Goal: Navigation & Orientation: Understand site structure

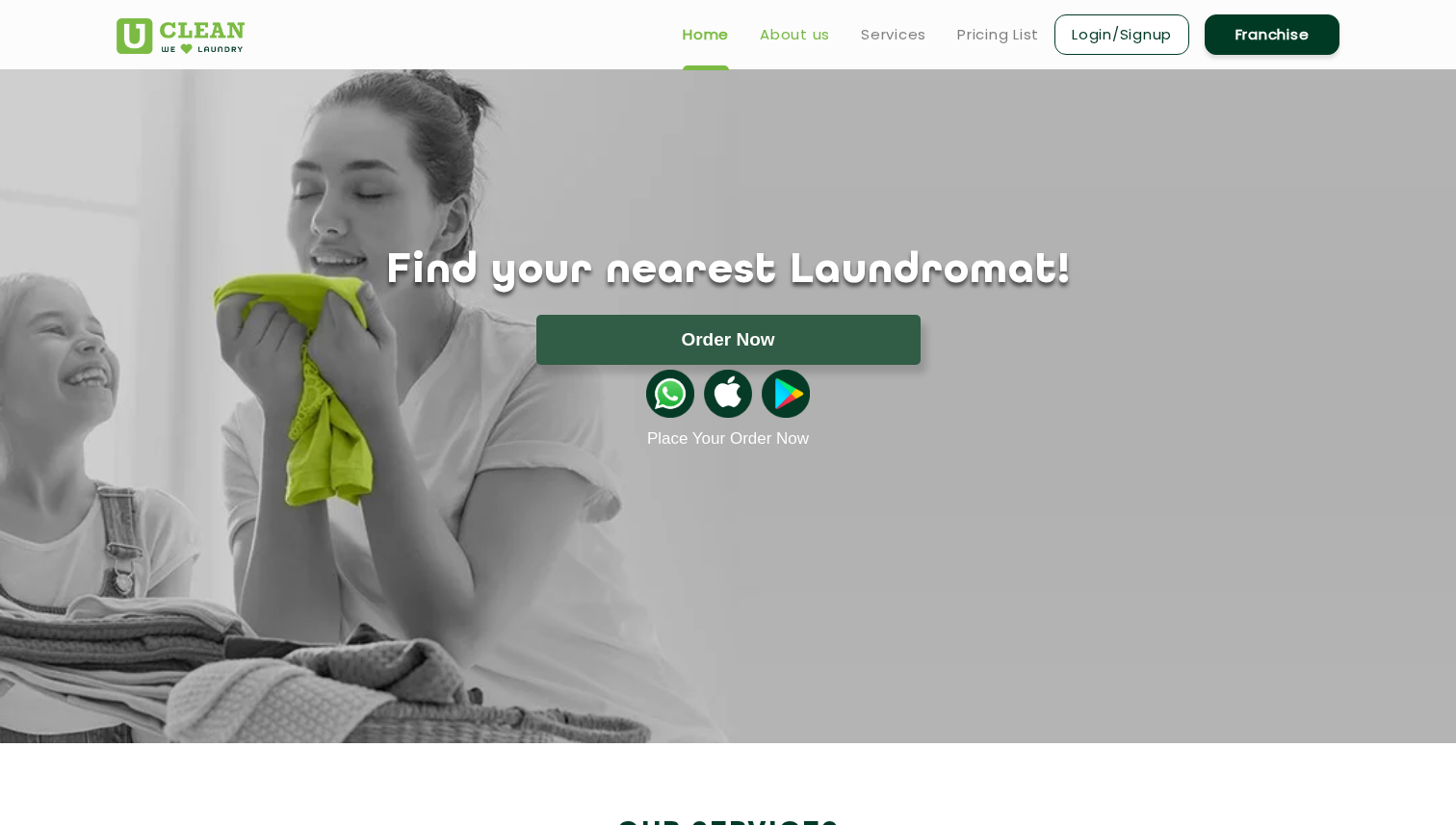
click at [782, 41] on link "About us" at bounding box center [794, 35] width 70 height 23
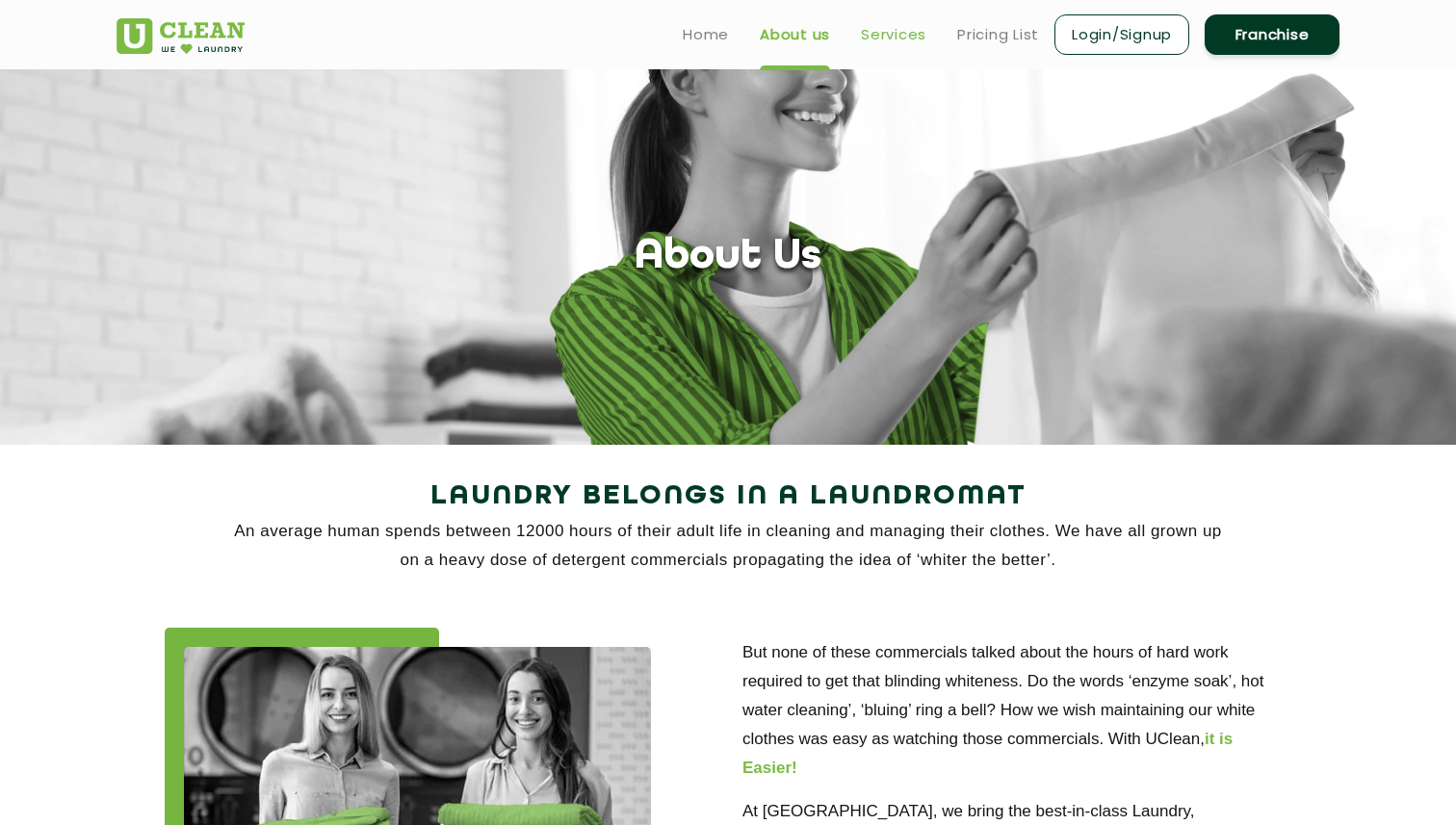
click at [878, 33] on link "Services" at bounding box center [892, 35] width 65 height 23
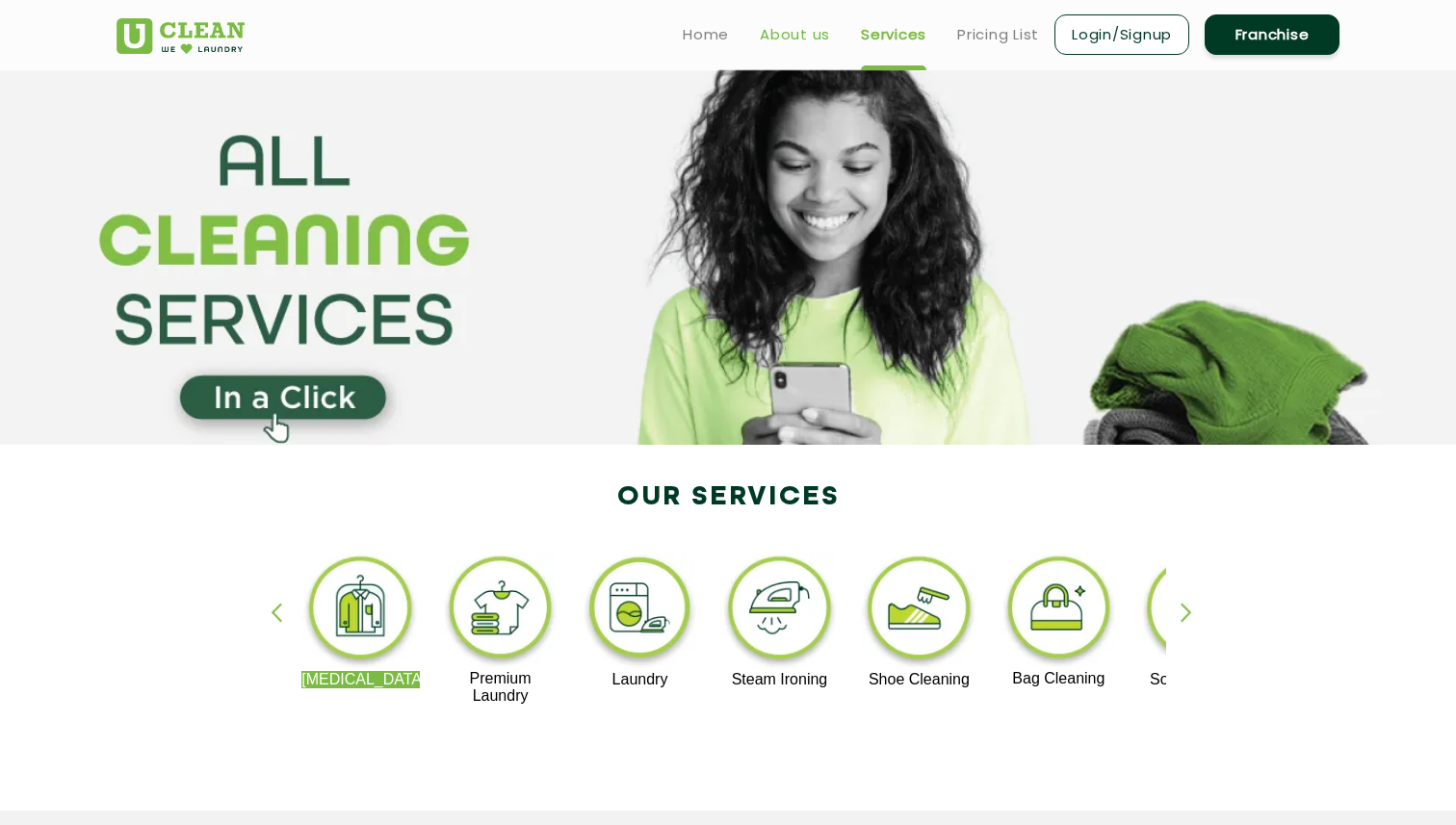
click at [792, 32] on link "About us" at bounding box center [794, 35] width 70 height 23
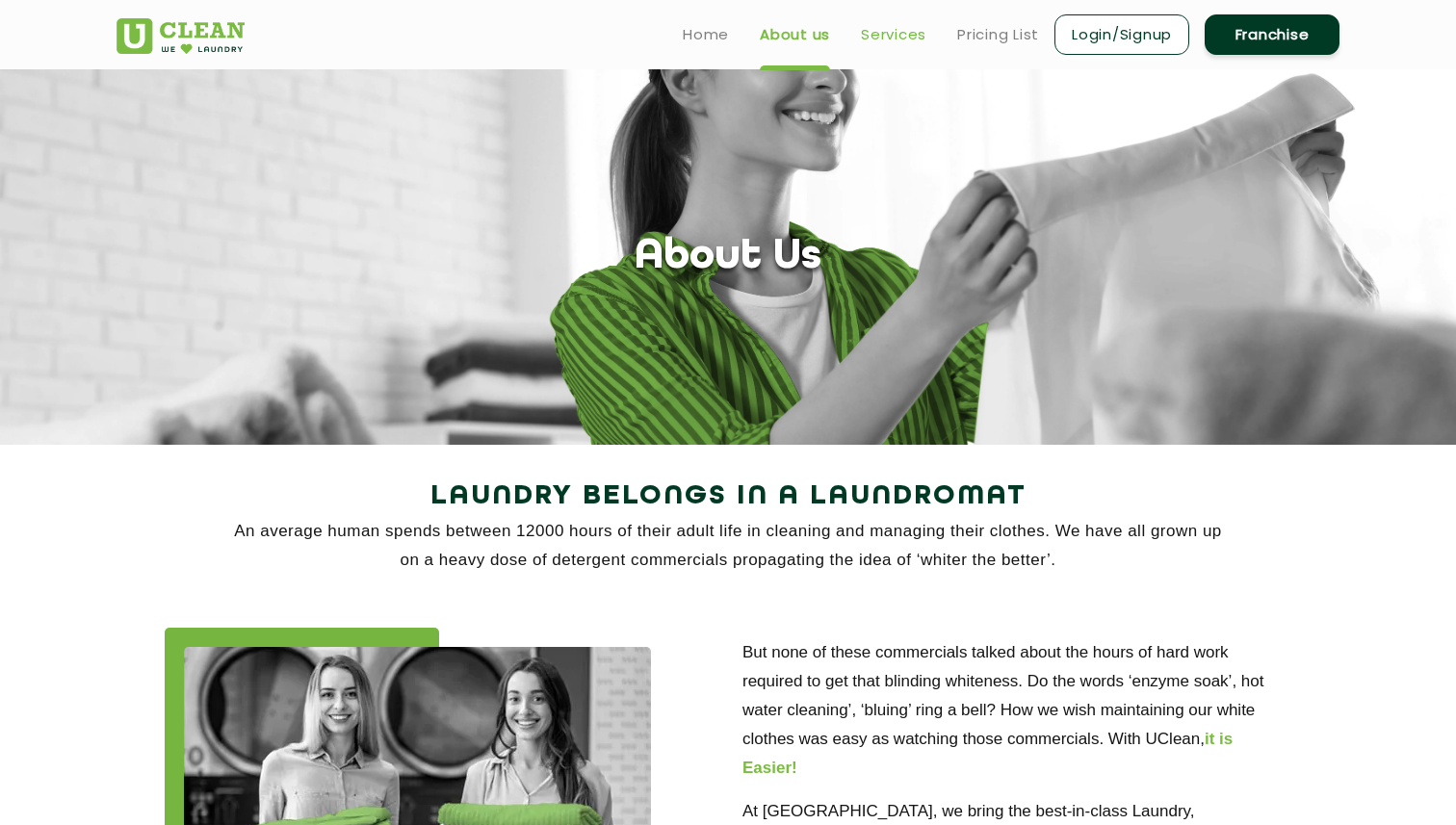
click at [892, 39] on link "Services" at bounding box center [892, 35] width 65 height 23
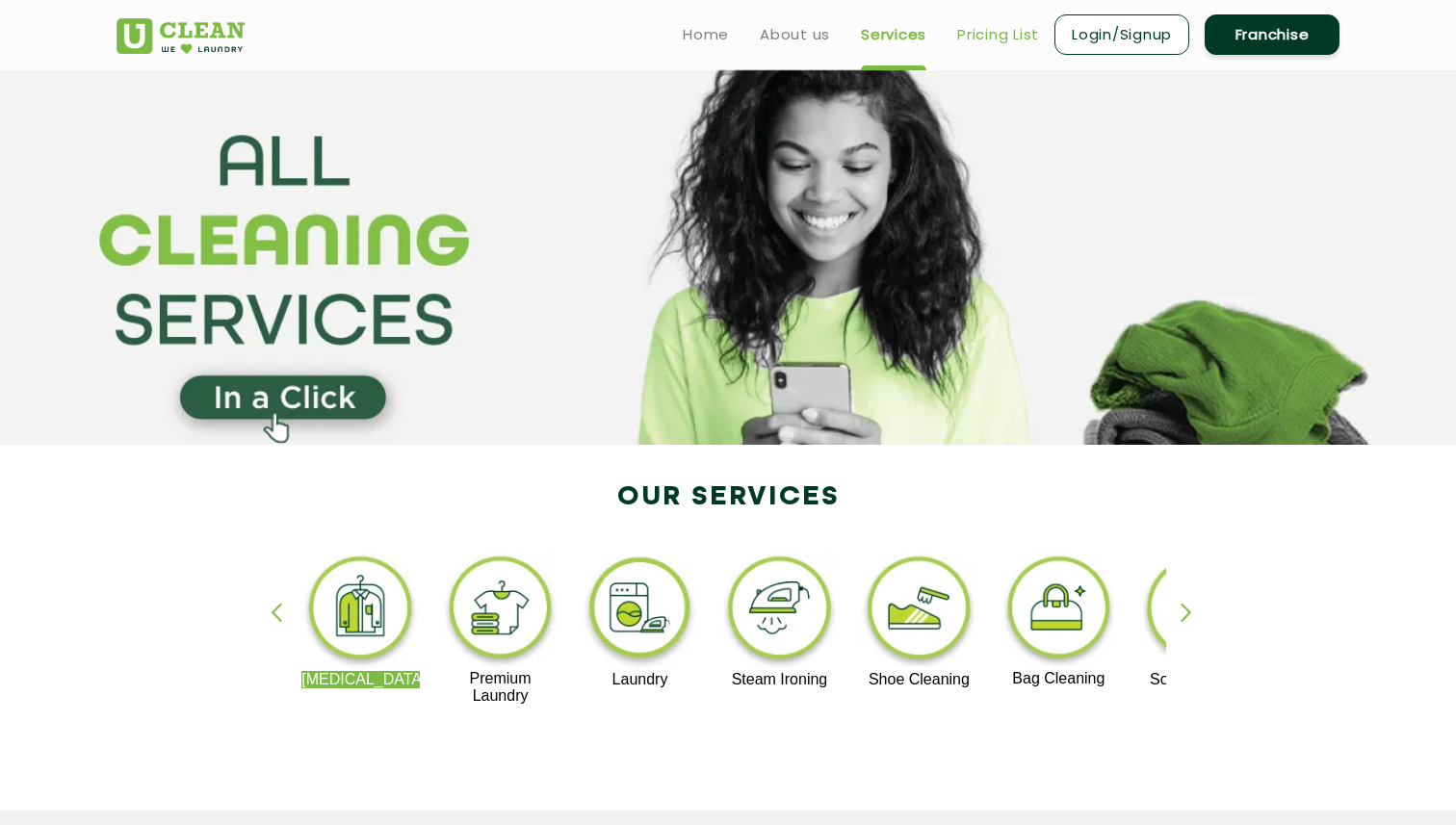
click at [978, 34] on link "Pricing List" at bounding box center [998, 35] width 81 height 23
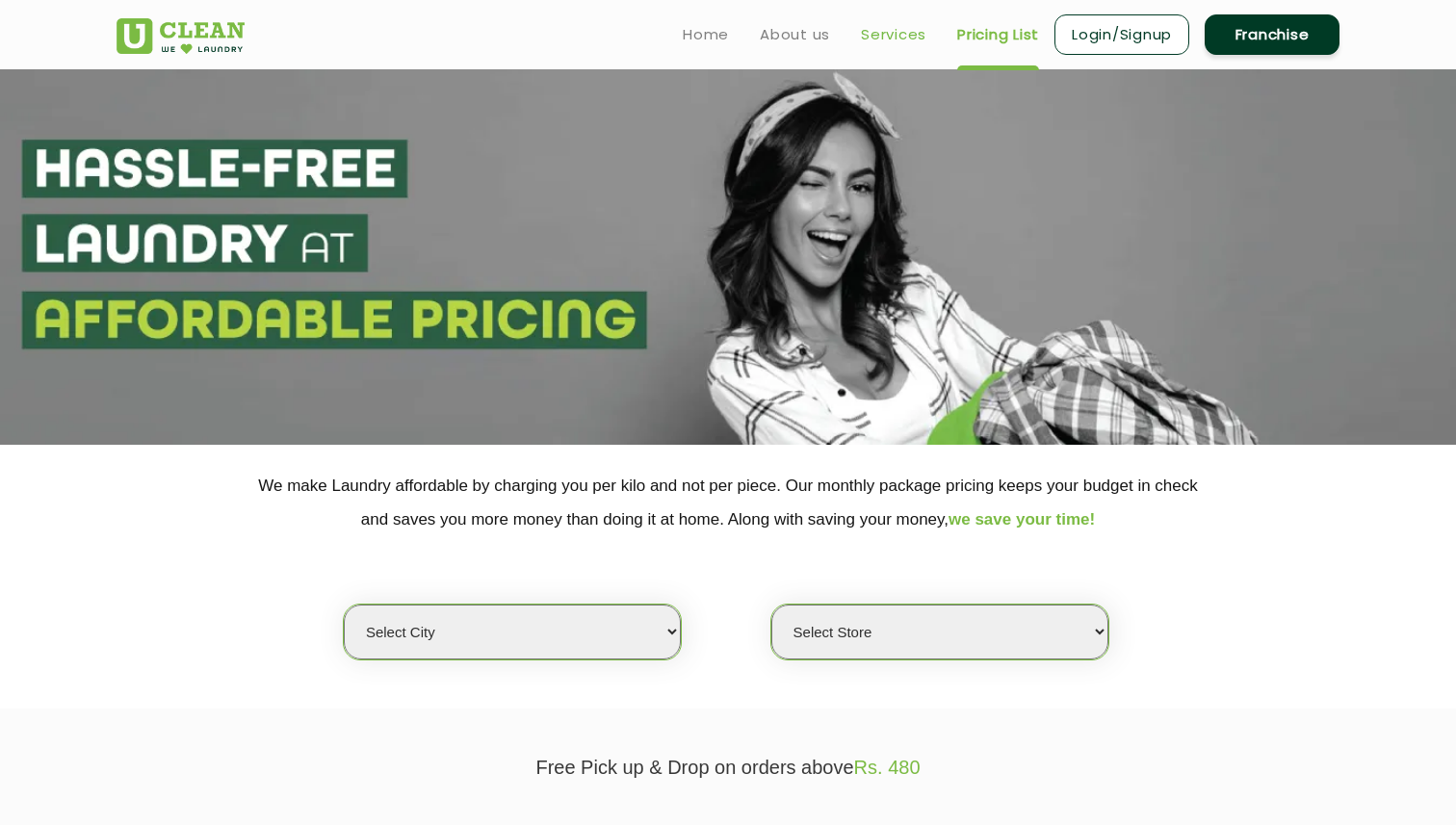
click at [911, 39] on link "Services" at bounding box center [892, 35] width 65 height 23
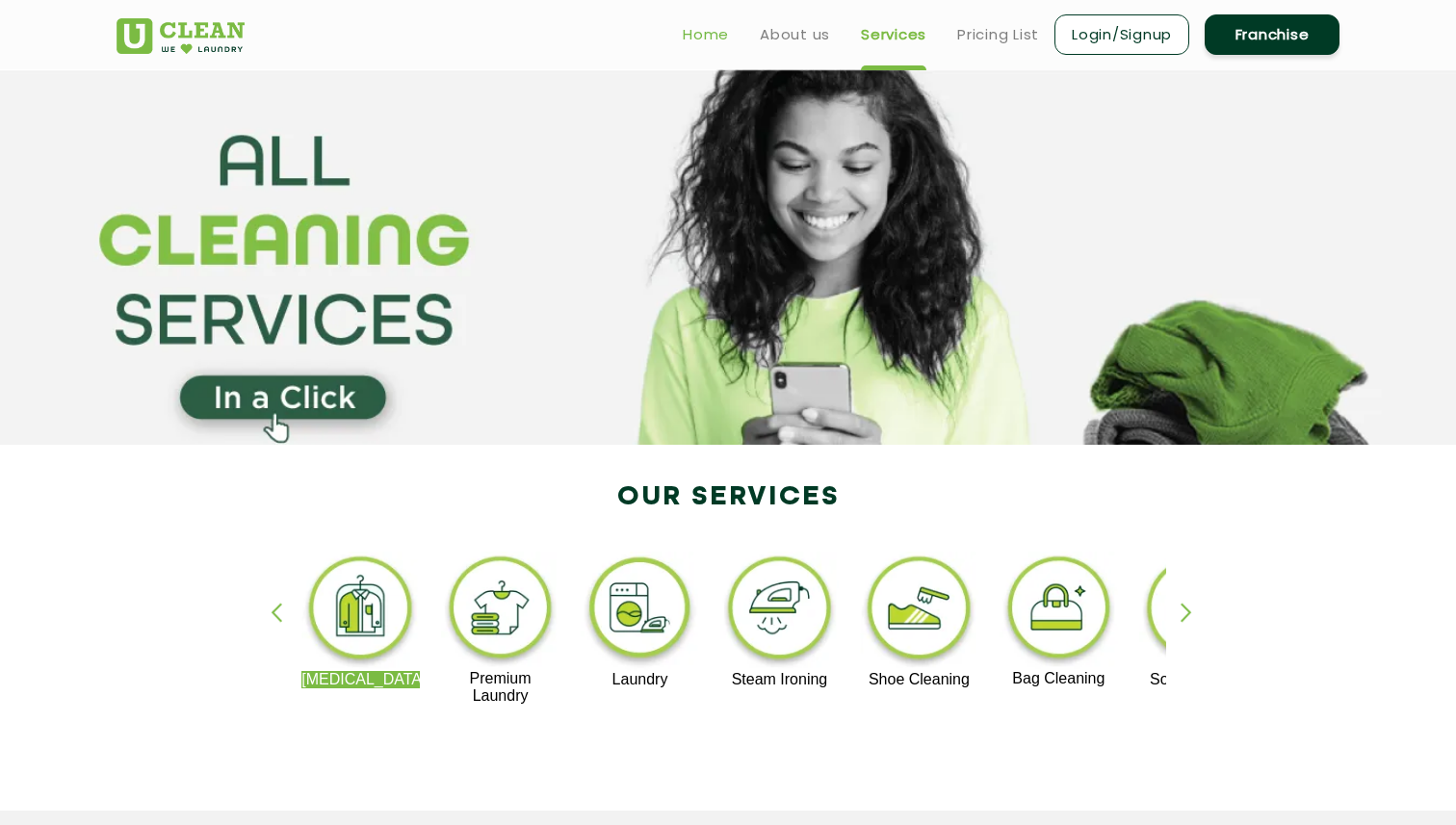
click at [705, 34] on link "Home" at bounding box center [706, 35] width 47 height 23
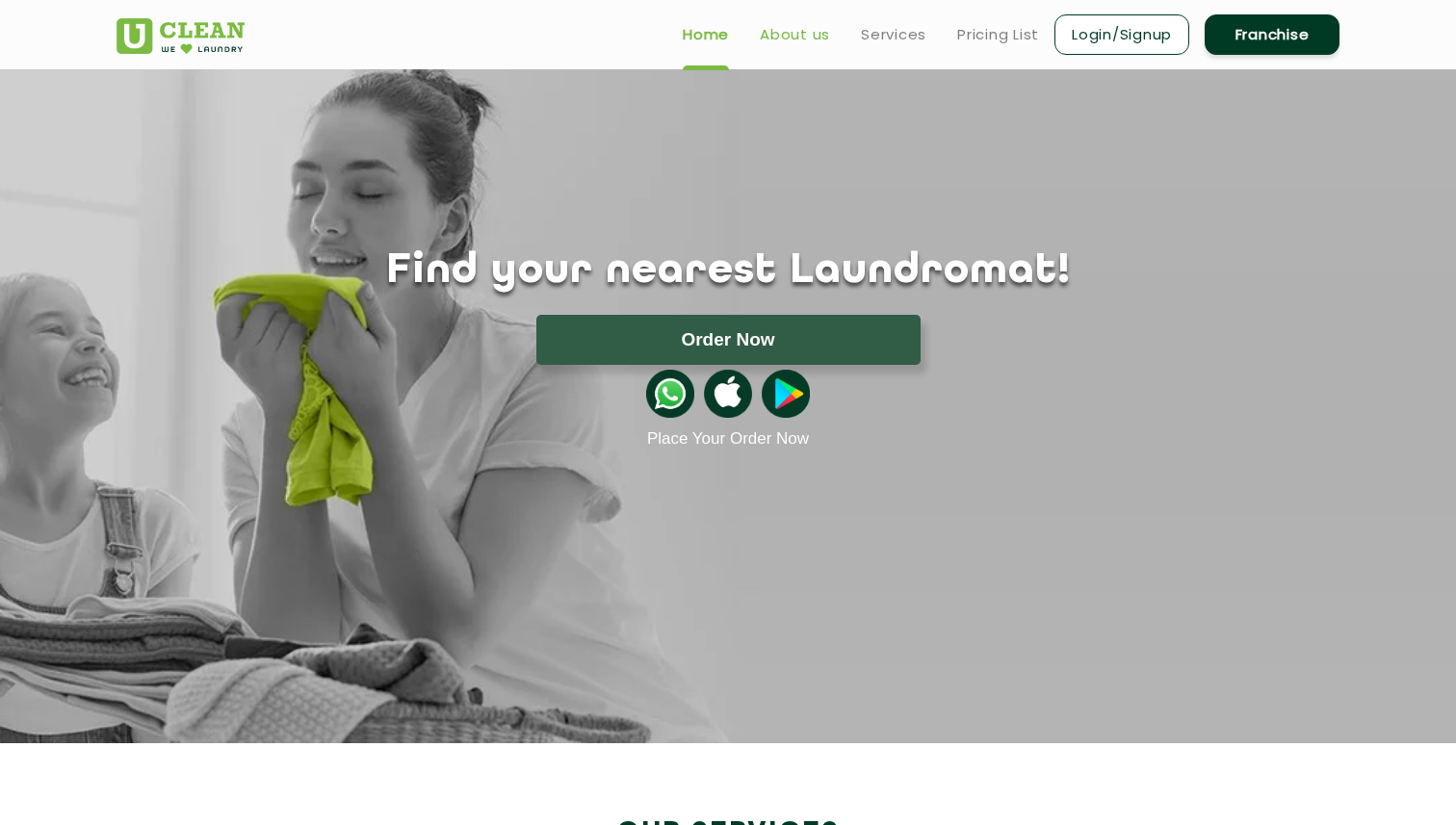
click at [785, 33] on link "About us" at bounding box center [794, 35] width 70 height 23
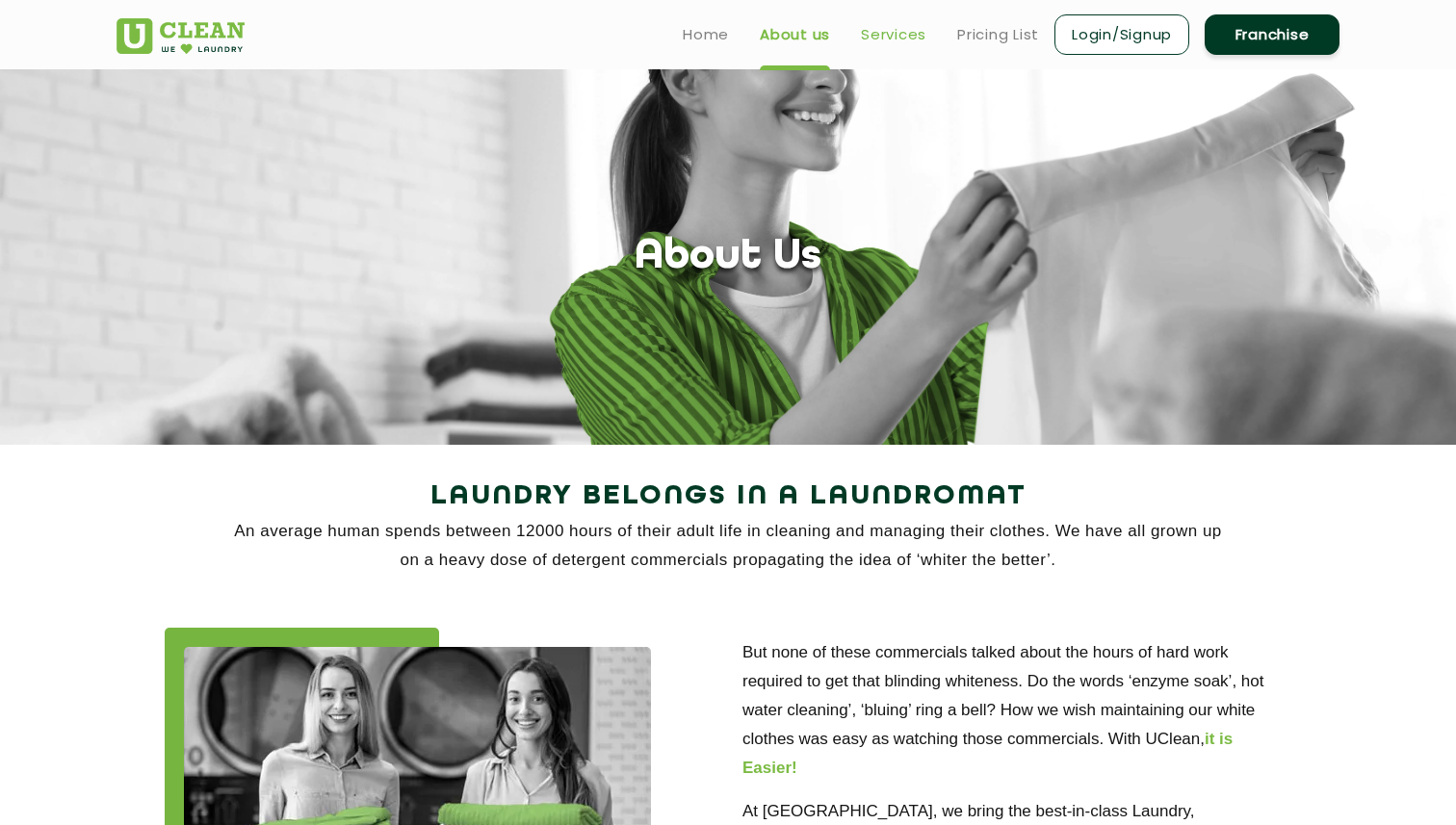
click at [896, 35] on link "Services" at bounding box center [892, 35] width 65 height 23
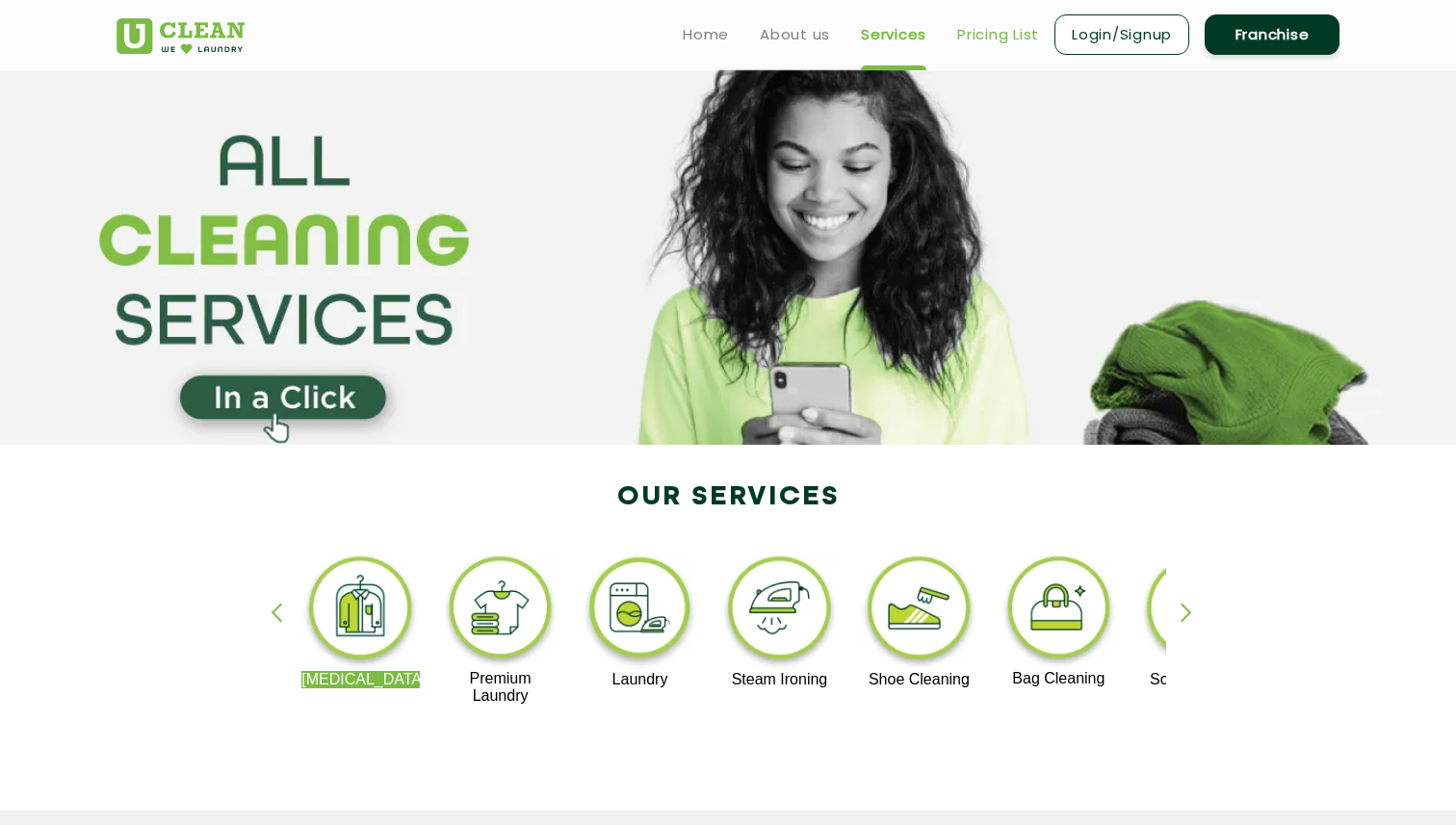
click at [969, 32] on link "Pricing List" at bounding box center [998, 35] width 81 height 23
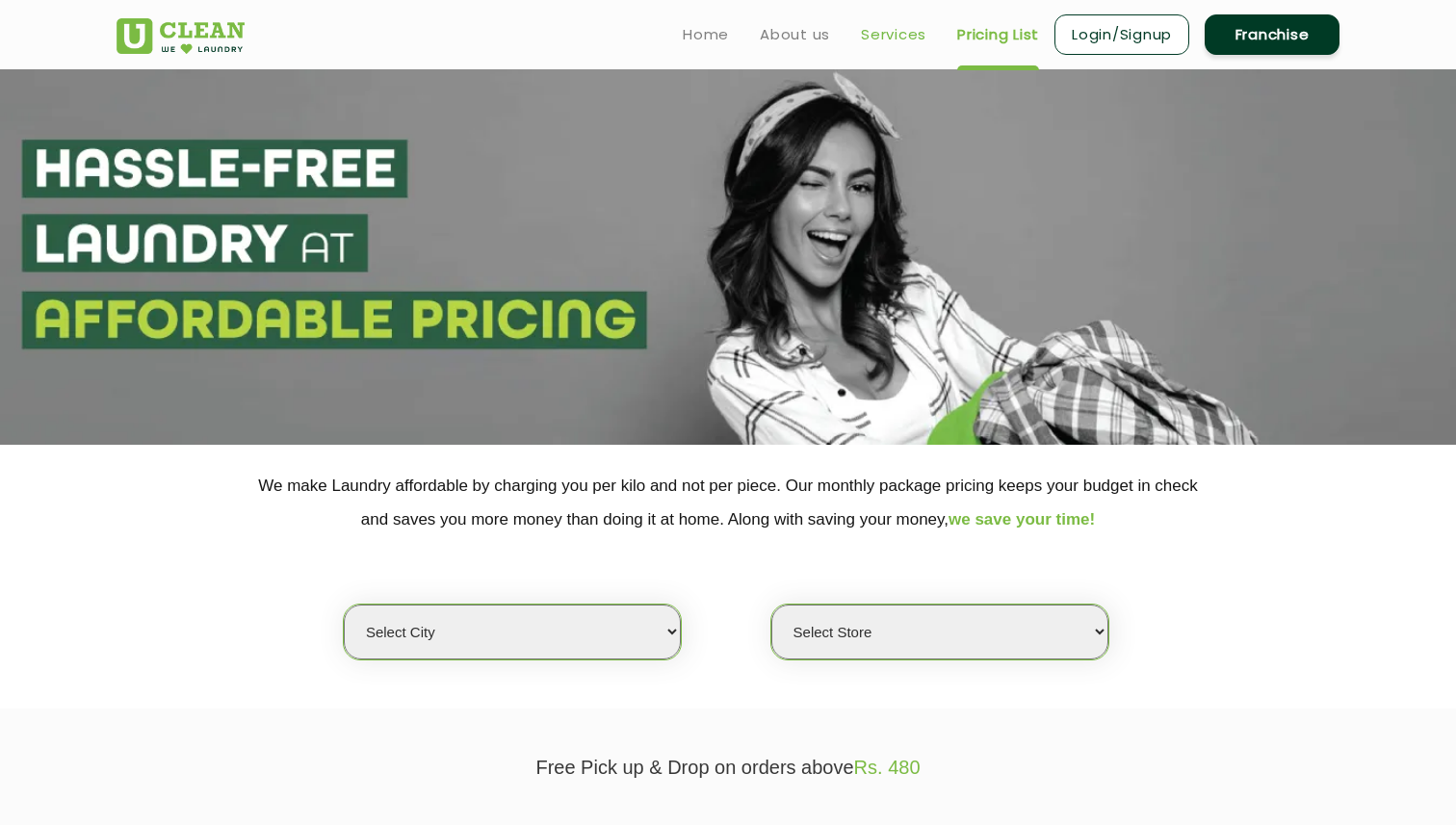
click at [884, 36] on link "Services" at bounding box center [892, 35] width 65 height 23
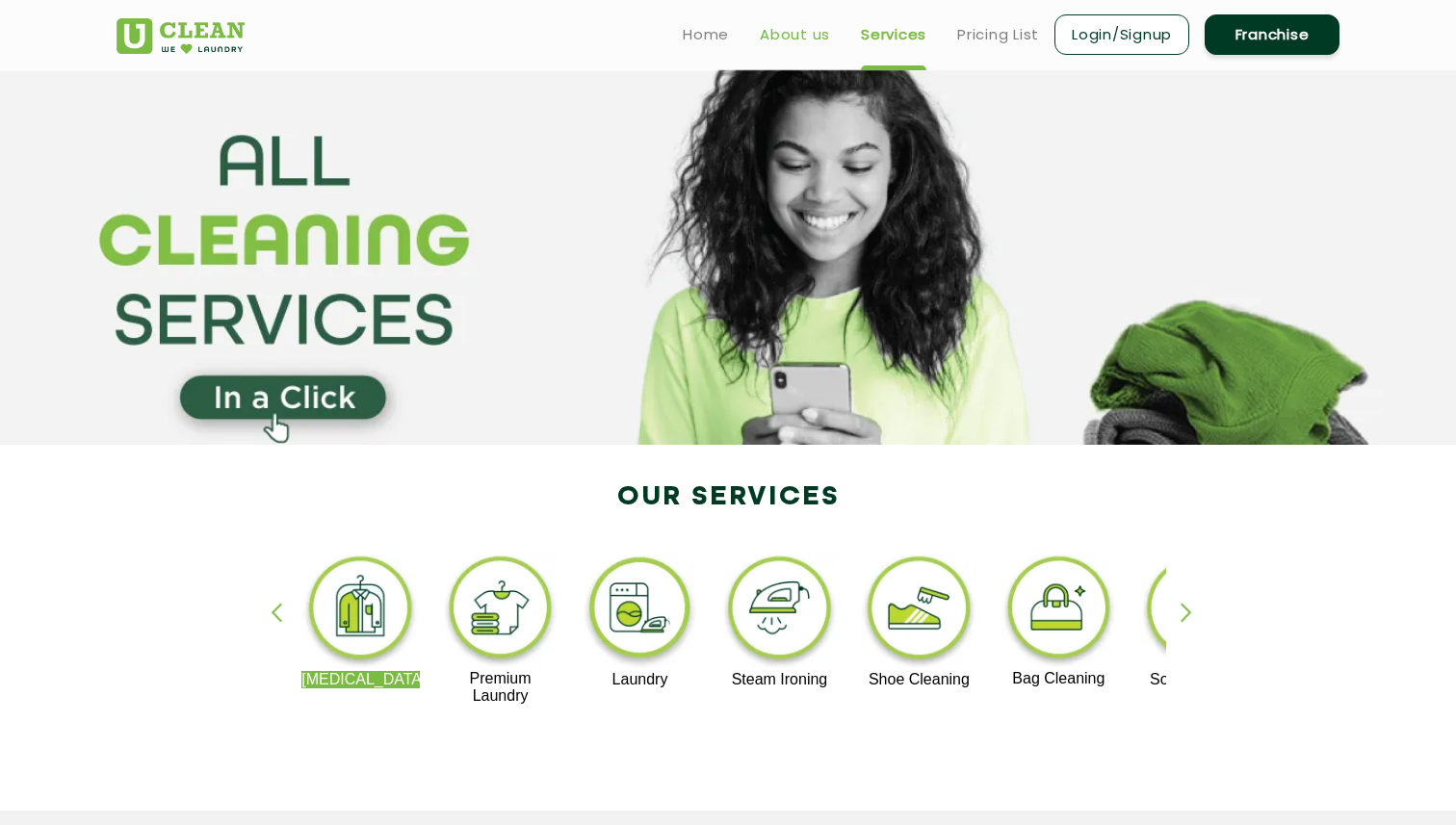
click at [810, 40] on link "About us" at bounding box center [794, 35] width 70 height 23
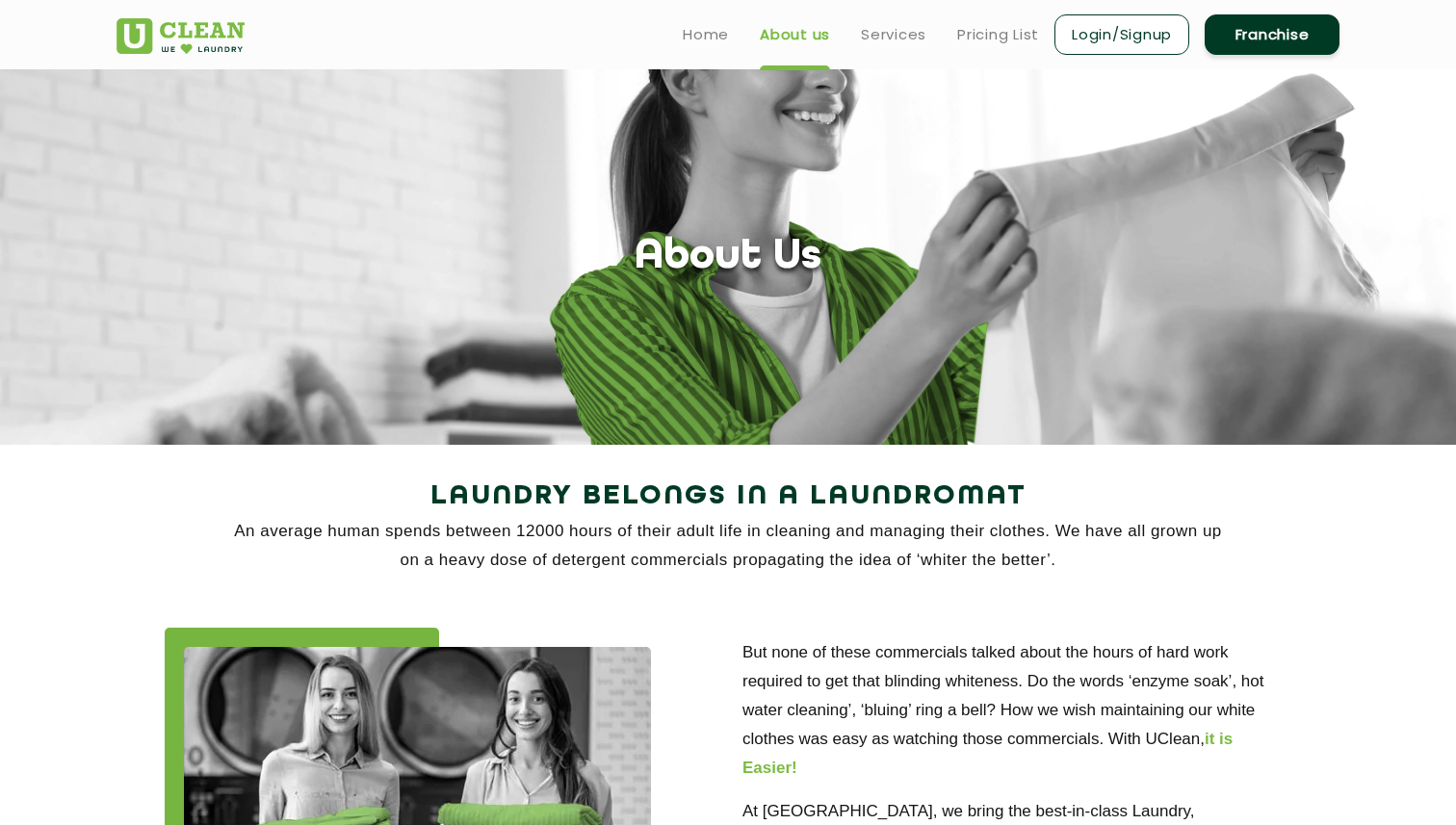
click at [696, 48] on ul "Home About us Services Pricing List Login/Signup Franchise" at bounding box center [1003, 34] width 672 height 46
click at [704, 35] on link "Home" at bounding box center [706, 35] width 47 height 23
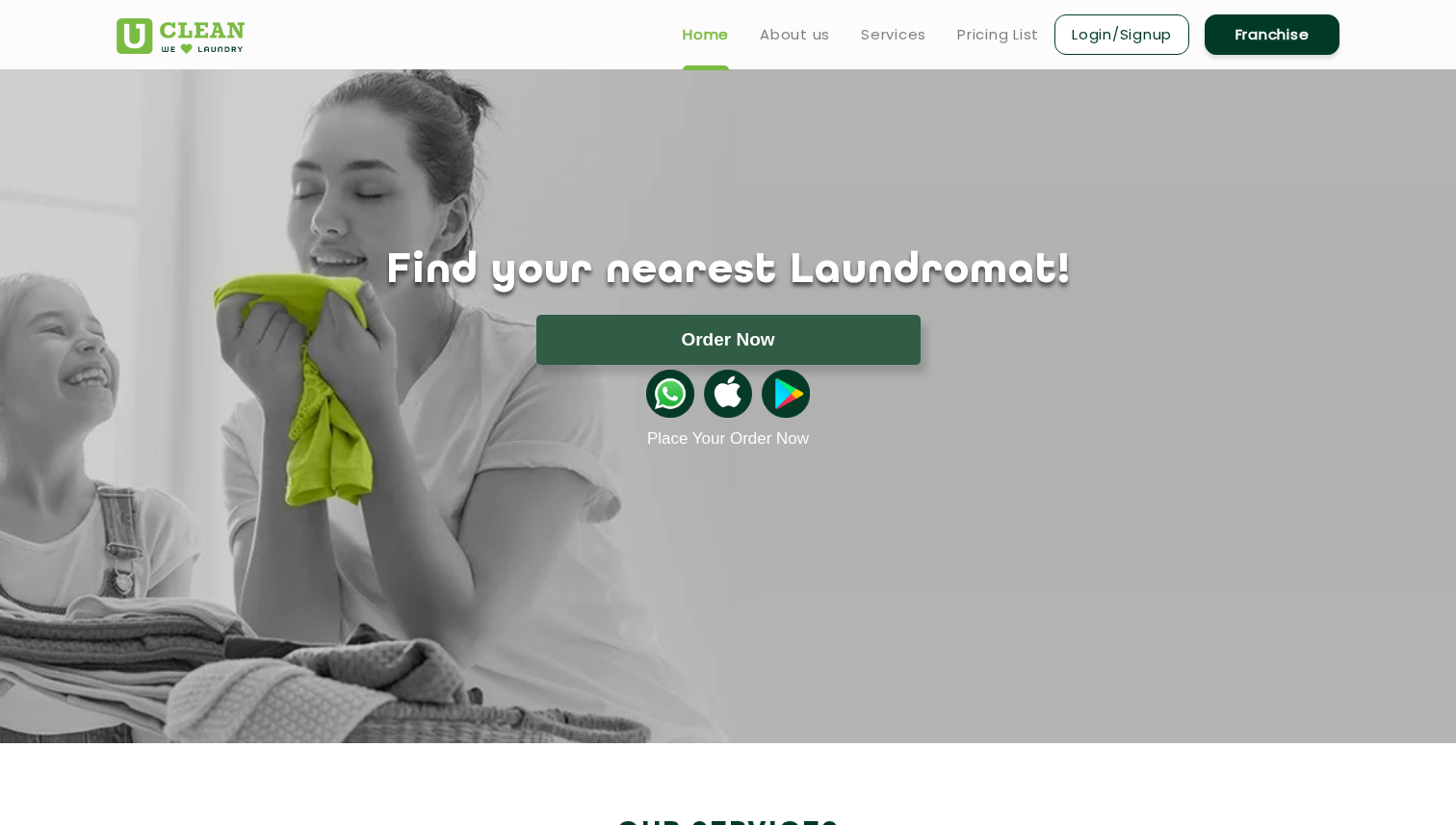
click at [800, 18] on ul "Home About us Services Pricing List Login/Signup Franchise" at bounding box center [1003, 34] width 672 height 46
click at [797, 29] on link "About us" at bounding box center [794, 35] width 70 height 23
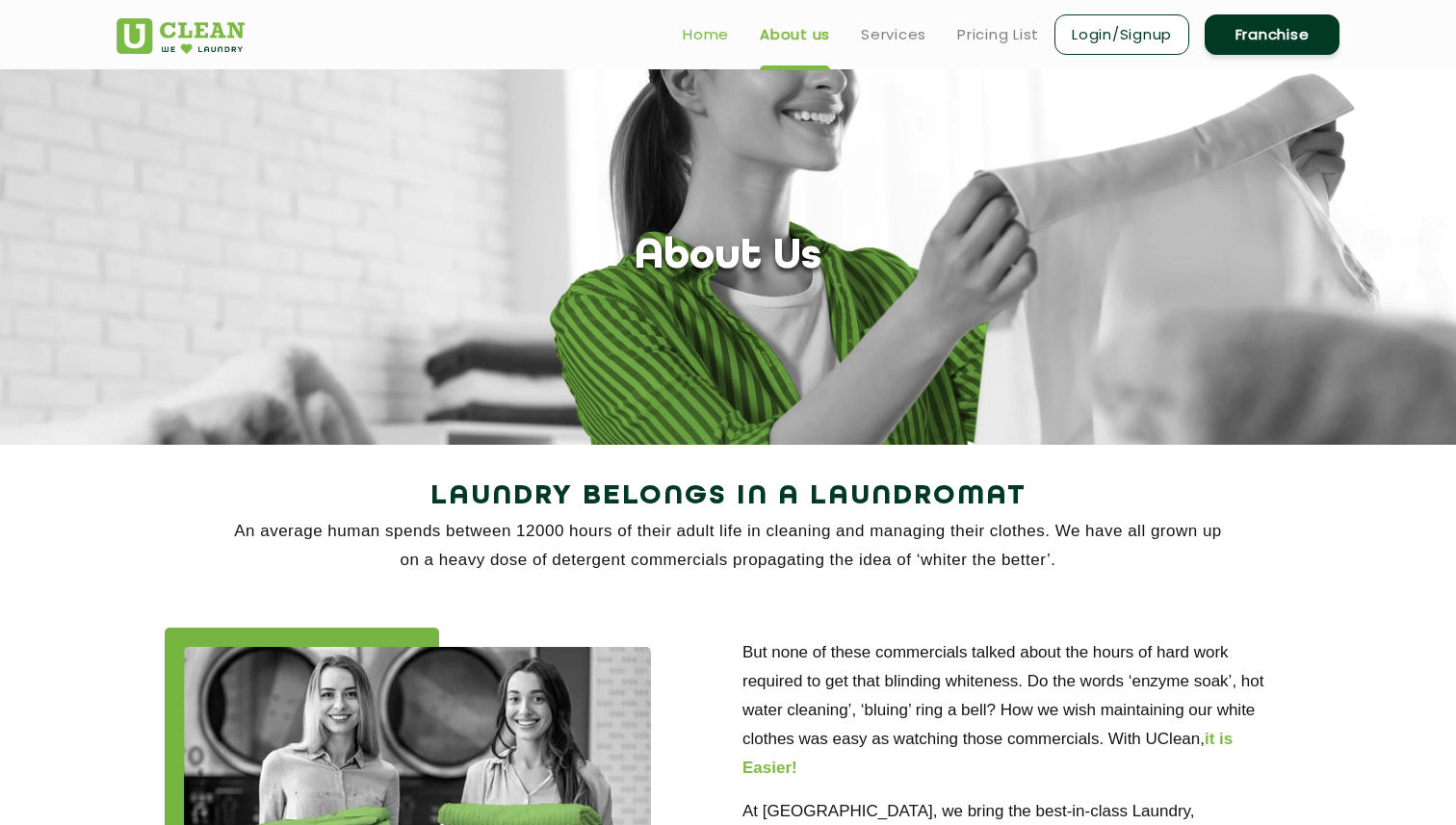
click at [684, 35] on link "Home" at bounding box center [706, 35] width 47 height 23
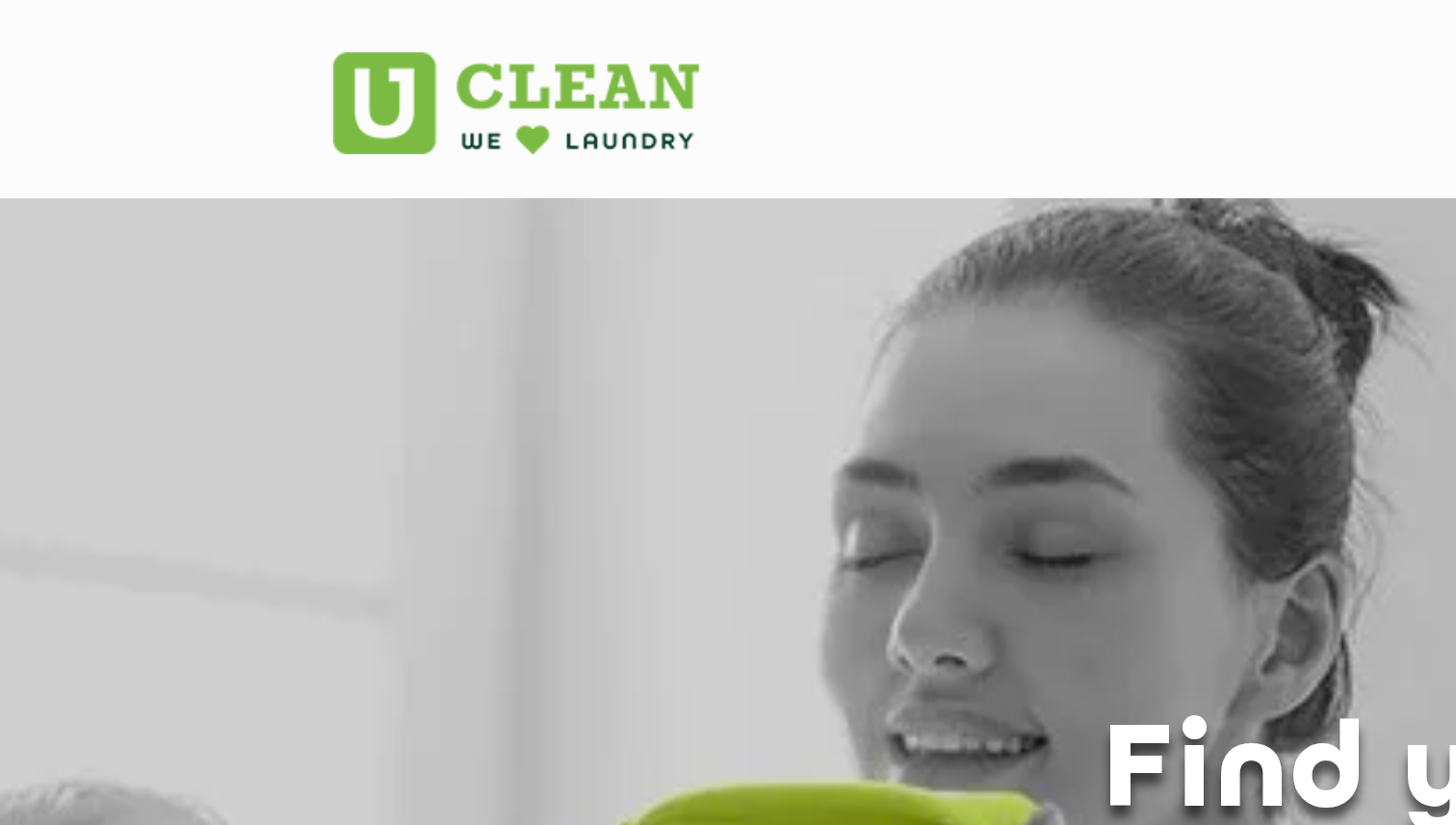
drag, startPoint x: 160, startPoint y: 48, endPoint x: 365, endPoint y: 0, distance: 210.5
